Goal: Transaction & Acquisition: Purchase product/service

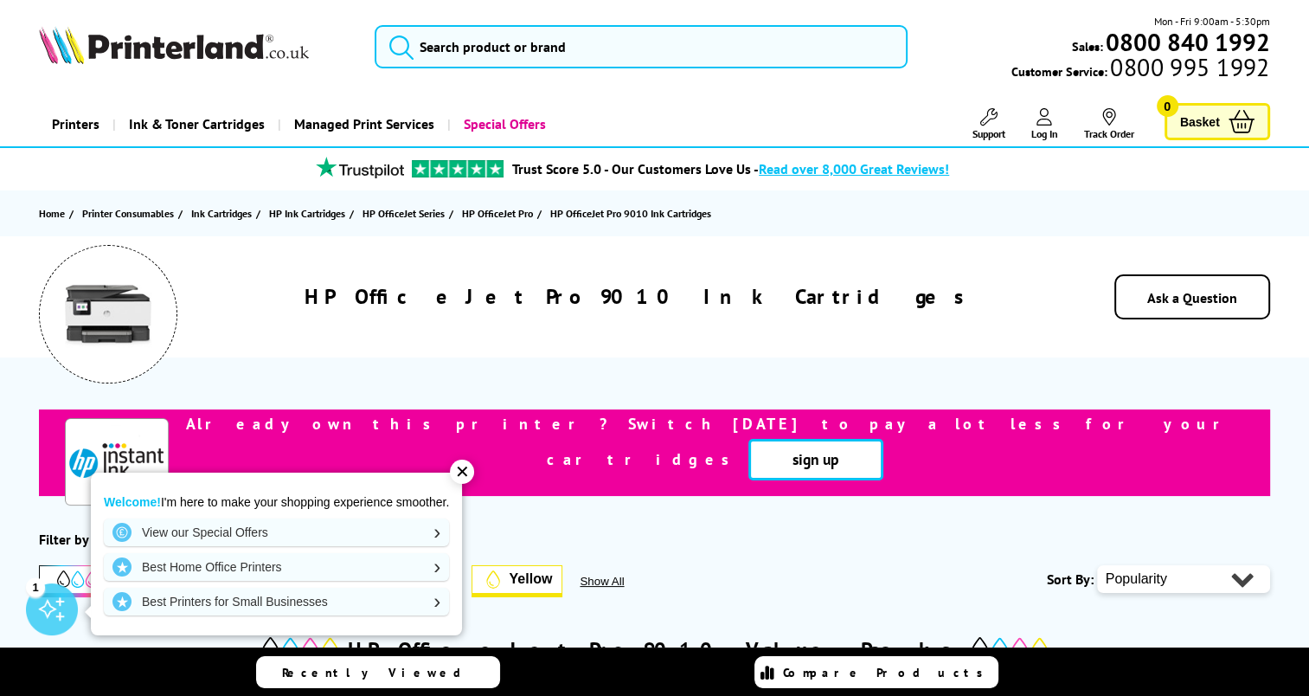
click at [463, 468] on div "✕" at bounding box center [462, 471] width 24 height 24
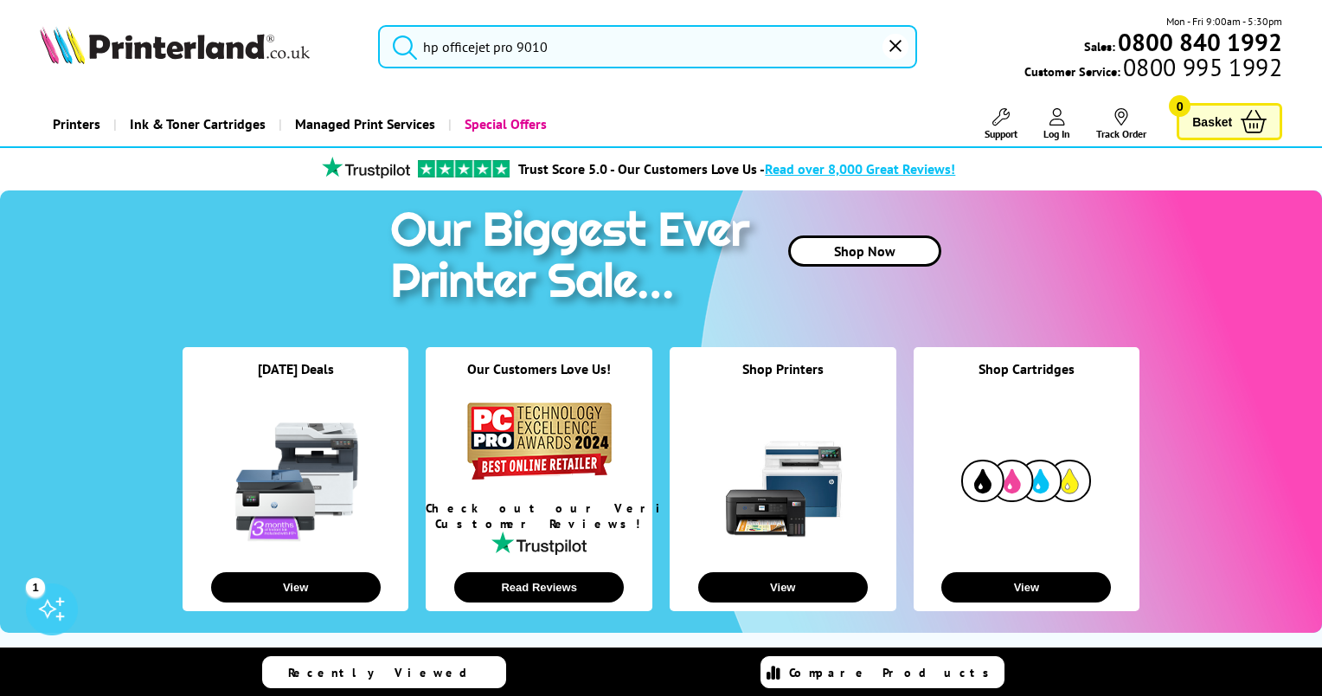
click at [626, 45] on input "hp officejet pro 9010" at bounding box center [647, 46] width 539 height 43
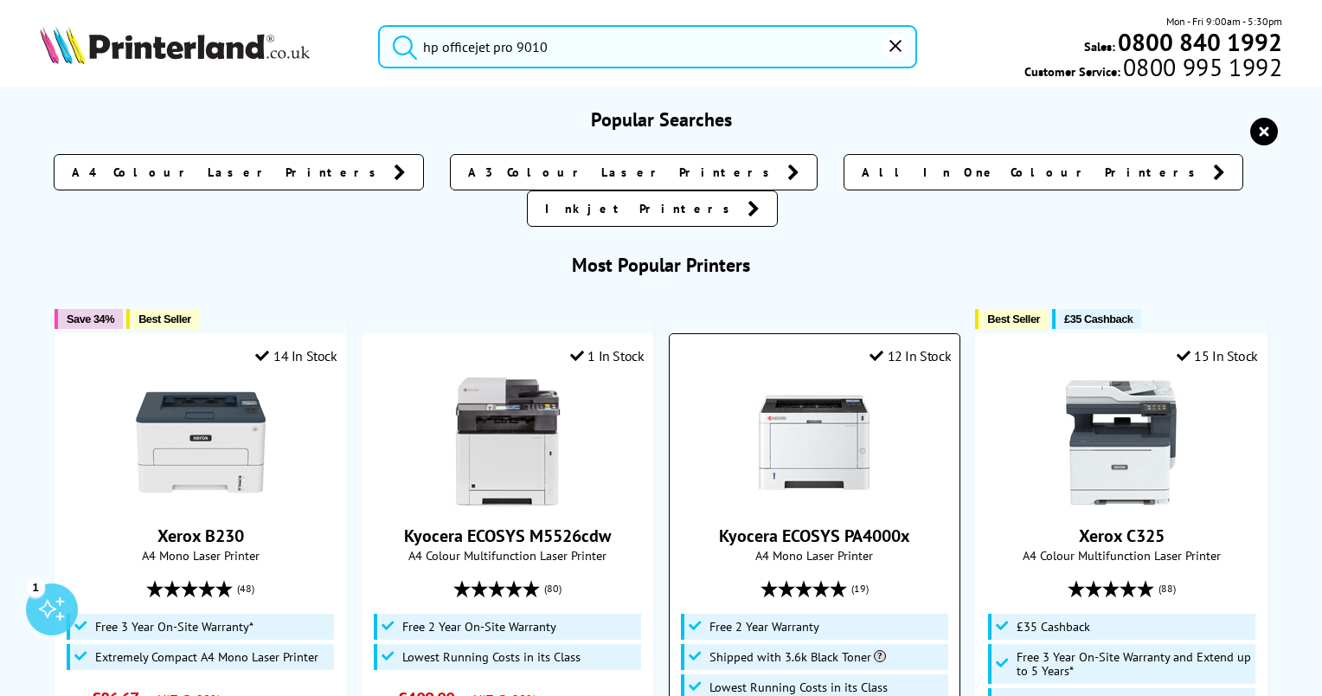
click at [379, 25] on button "submit" at bounding box center [400, 44] width 43 height 38
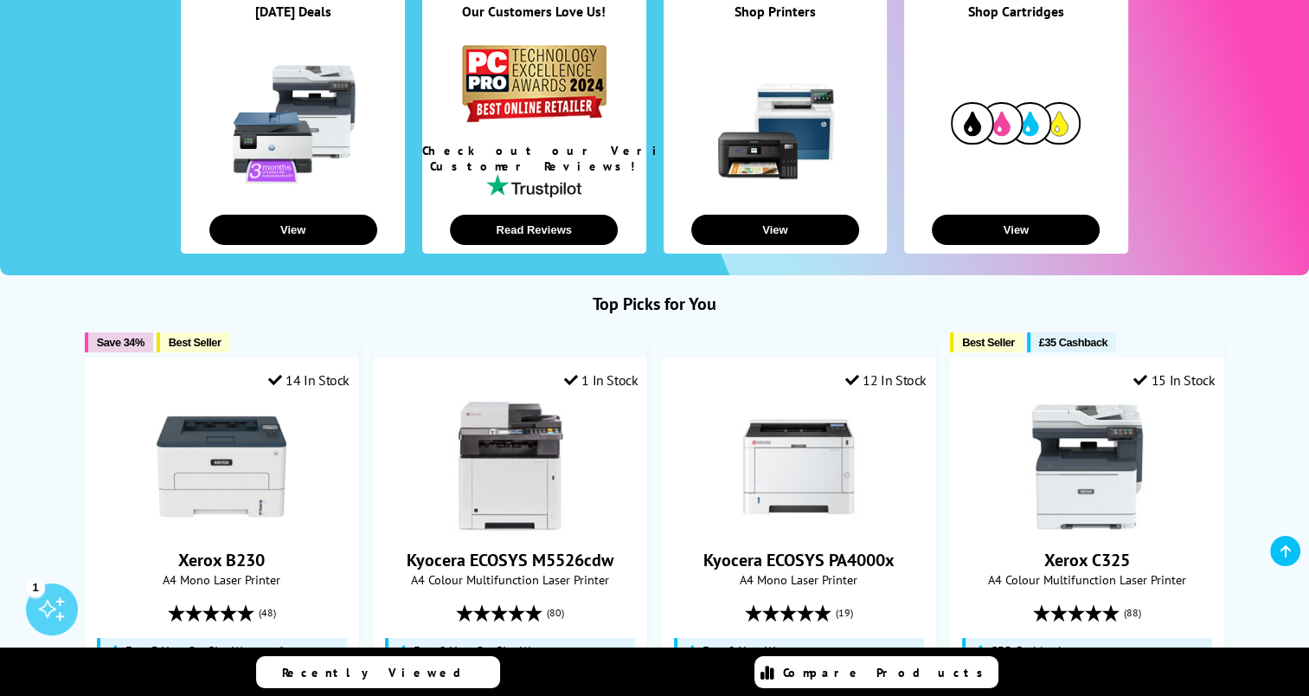
scroll to position [507, 0]
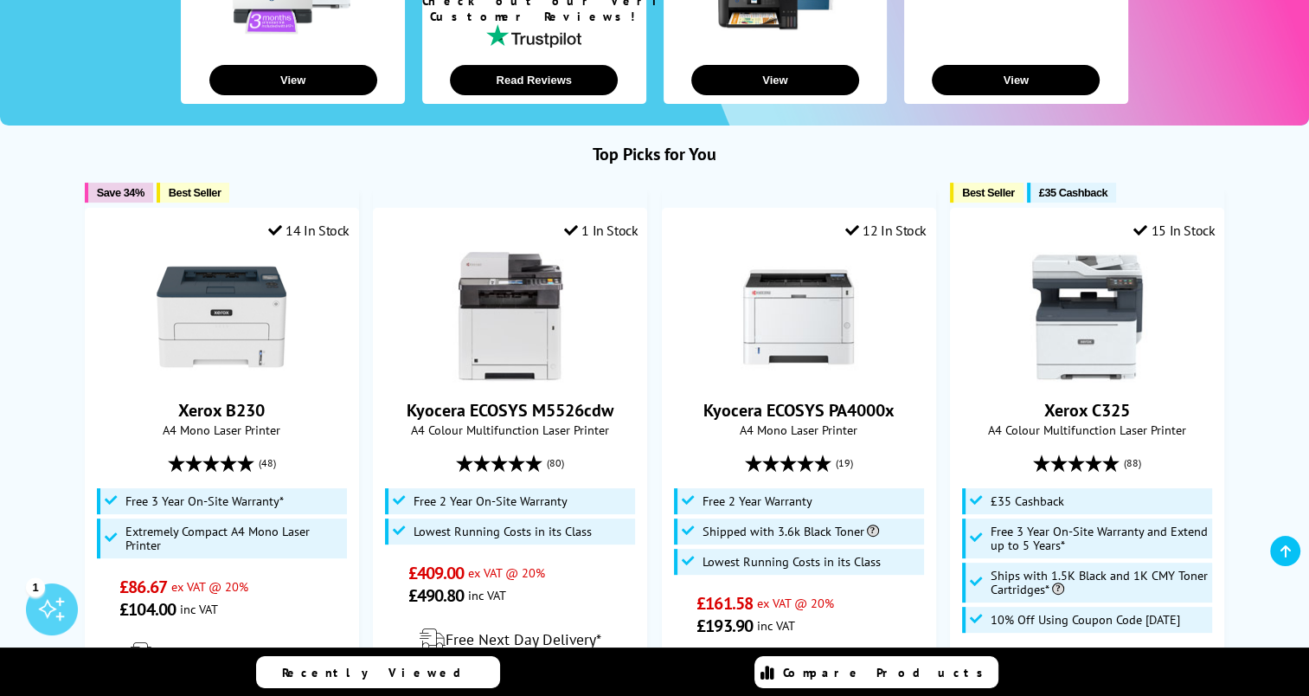
click at [356, 668] on span "Recently Viewed" at bounding box center [380, 673] width 196 height 16
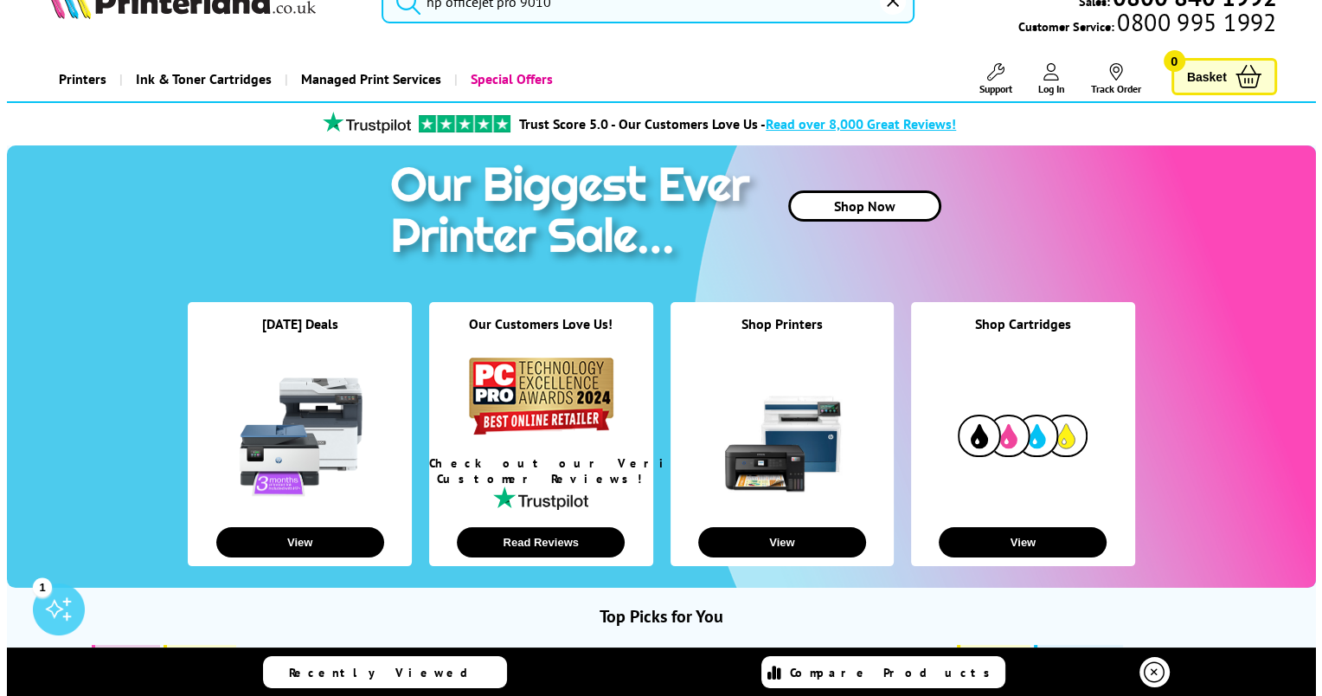
scroll to position [0, 0]
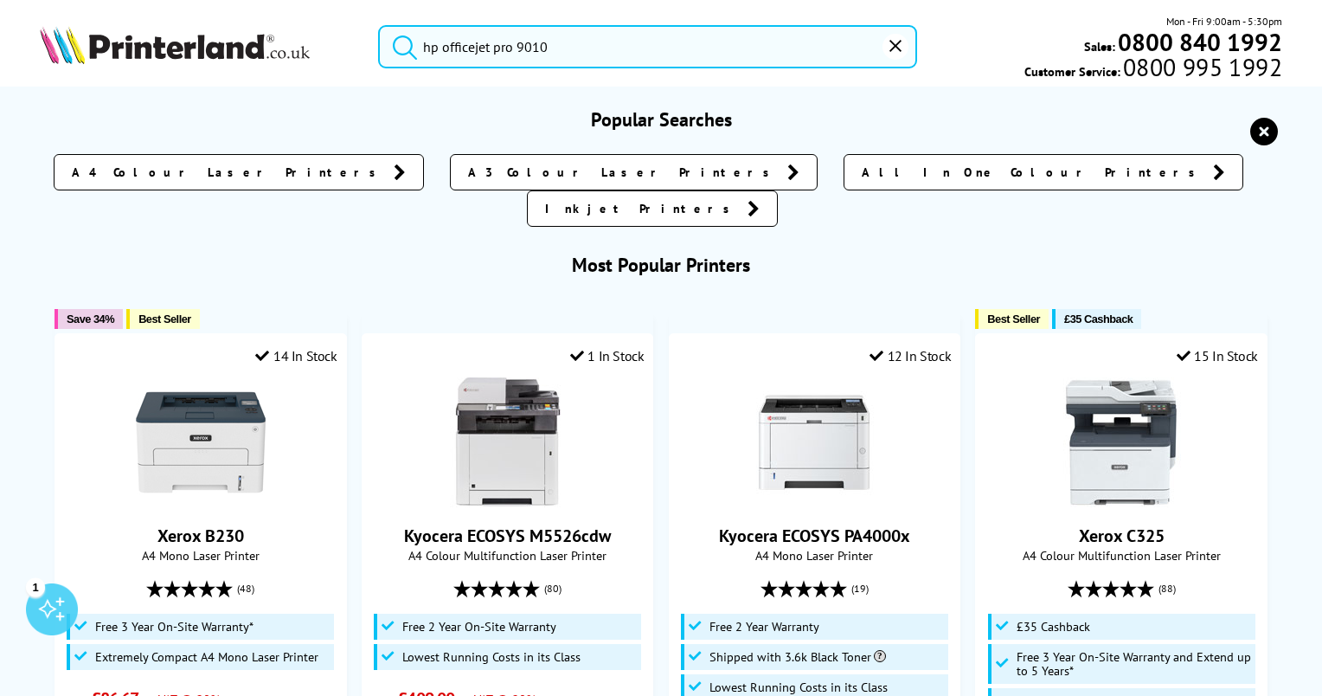
drag, startPoint x: 568, startPoint y: 36, endPoint x: 337, endPoint y: 69, distance: 234.2
click at [337, 69] on div "hp officejet pro 9010 Mon - Fri 9:00am - 5:30pm Sales: 0800 840 1992 Customer S…" at bounding box center [661, 51] width 1322 height 76
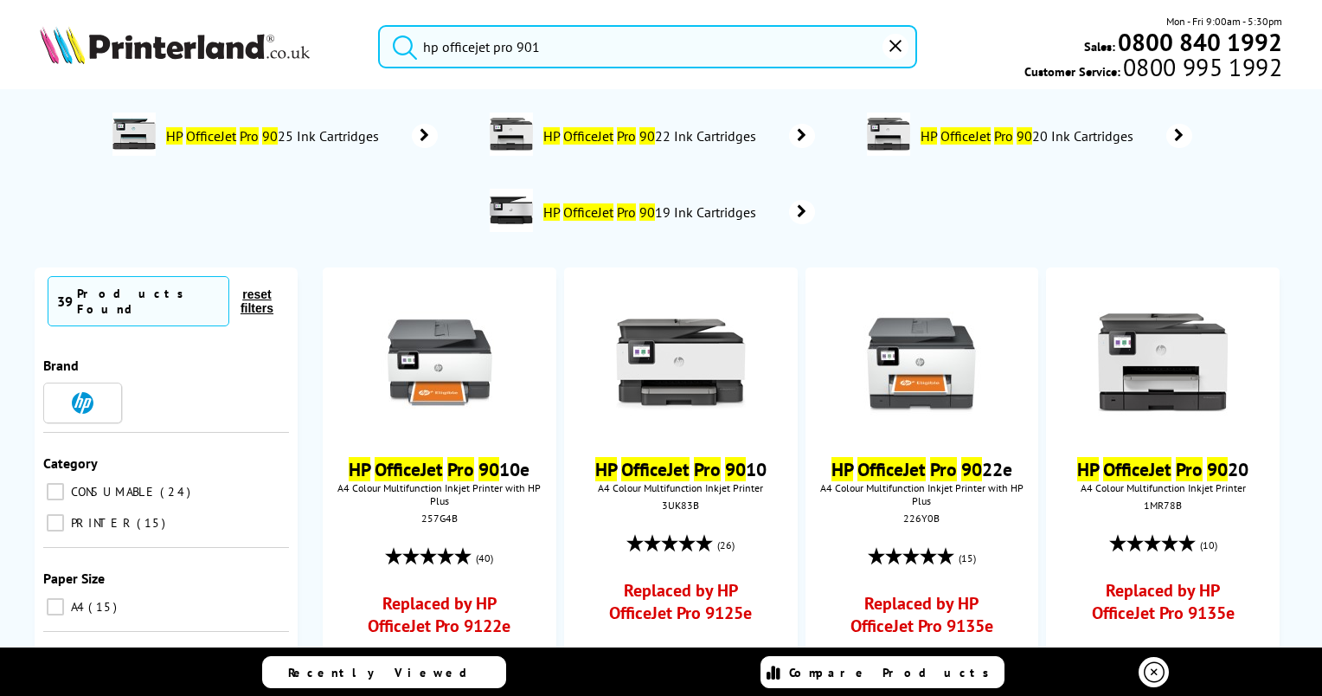
type input "hp officejet pro 9010"
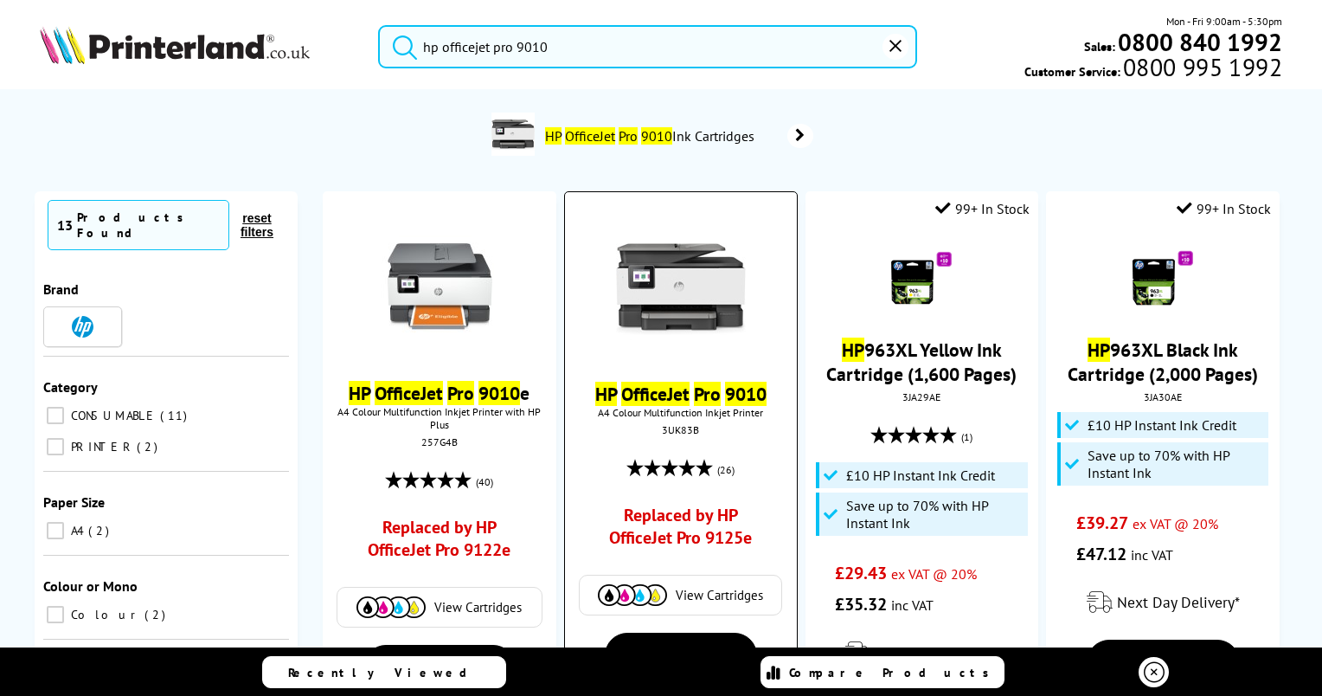
click at [670, 512] on link "Replaced by HP OfficeJet Pro 9125e" at bounding box center [680, 531] width 171 height 54
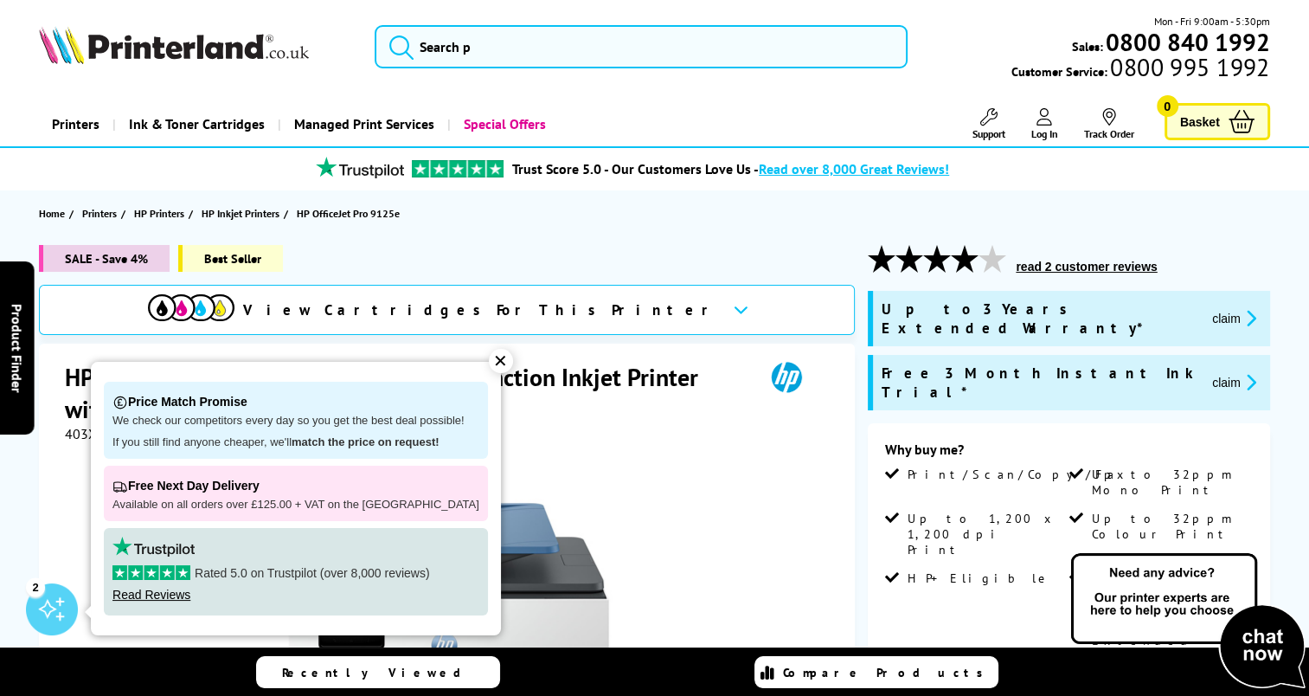
click at [495, 361] on div "✕" at bounding box center [501, 361] width 24 height 24
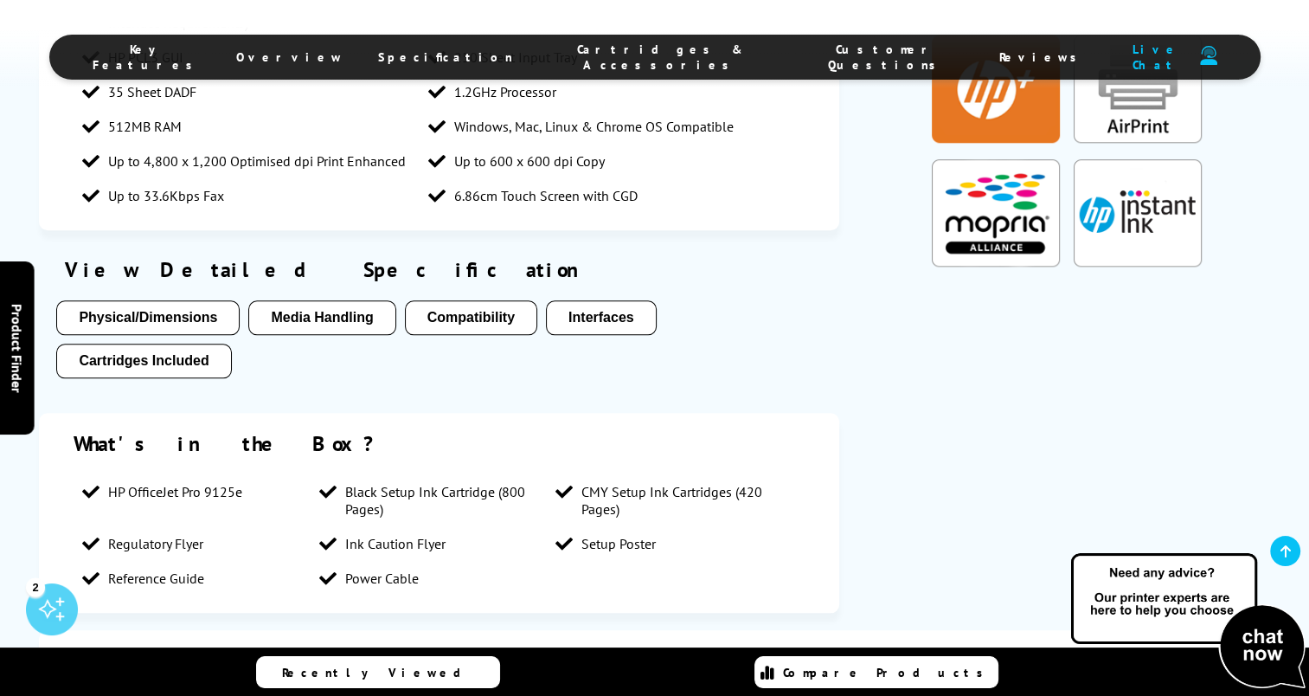
scroll to position [1765, 0]
